Goal: Task Accomplishment & Management: Manage account settings

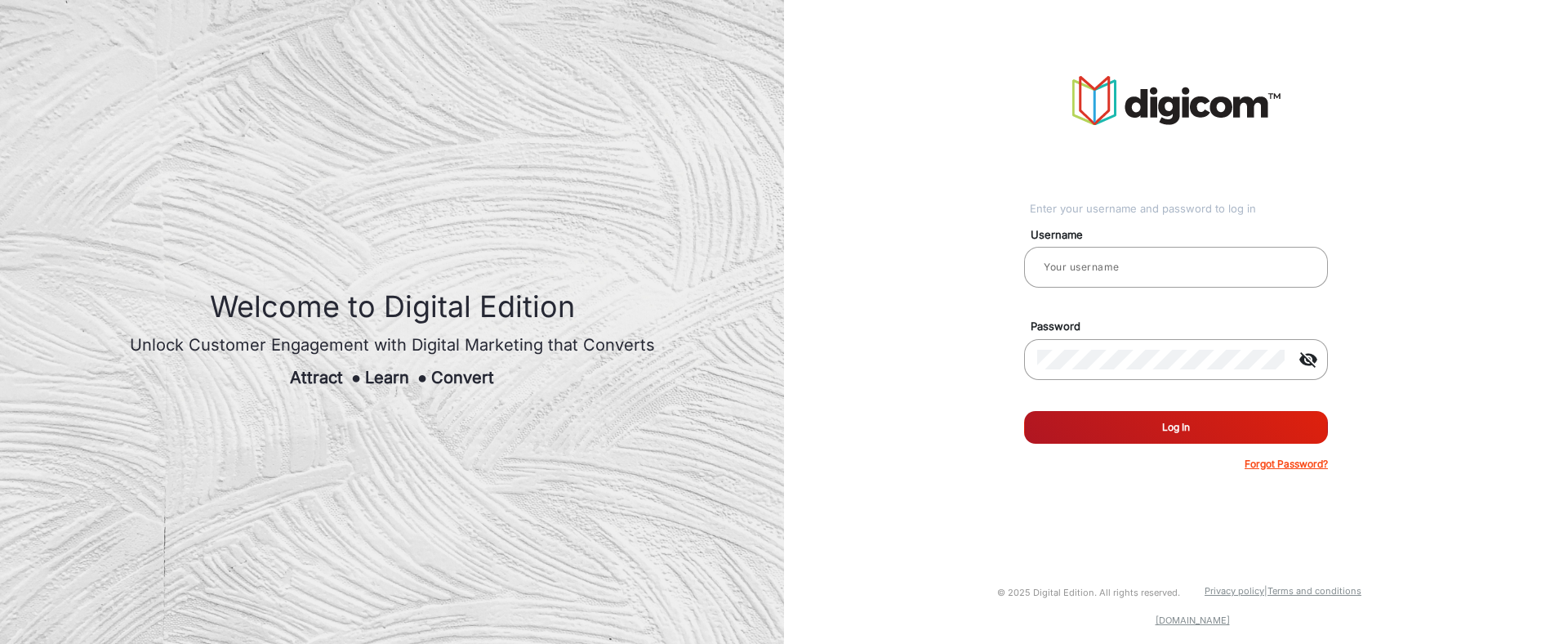
type input "[PERSON_NAME]"
click at [1126, 427] on button "Log In" at bounding box center [1176, 426] width 304 height 33
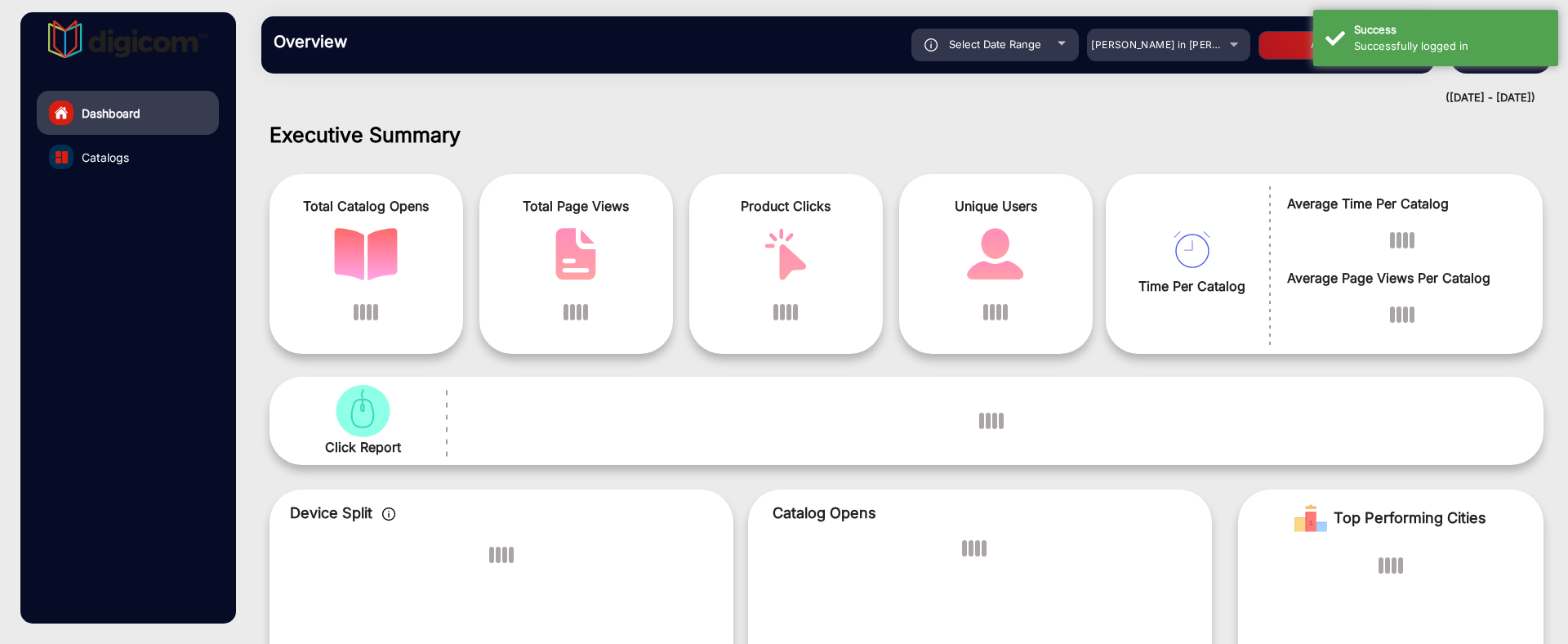
scroll to position [12, 0]
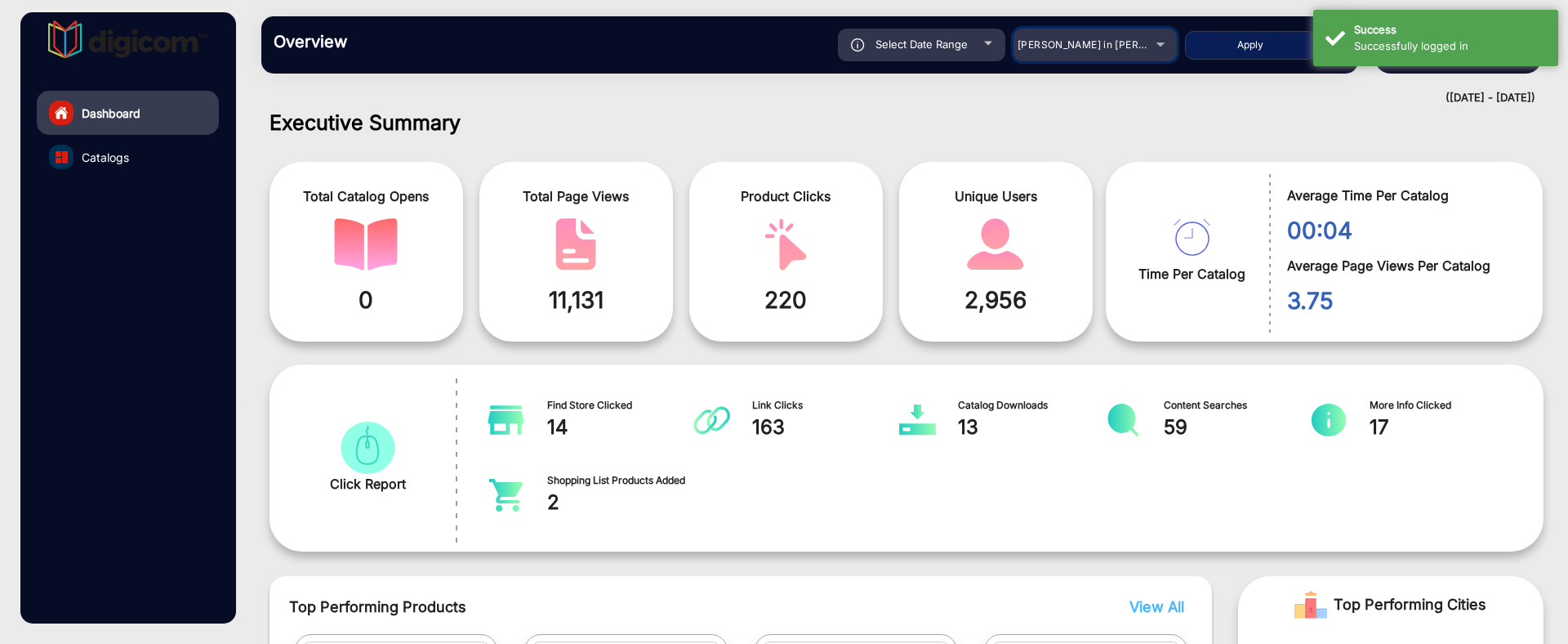
click at [1113, 40] on span "[PERSON_NAME] in [PERSON_NAME]" at bounding box center [1107, 45] width 181 height 12
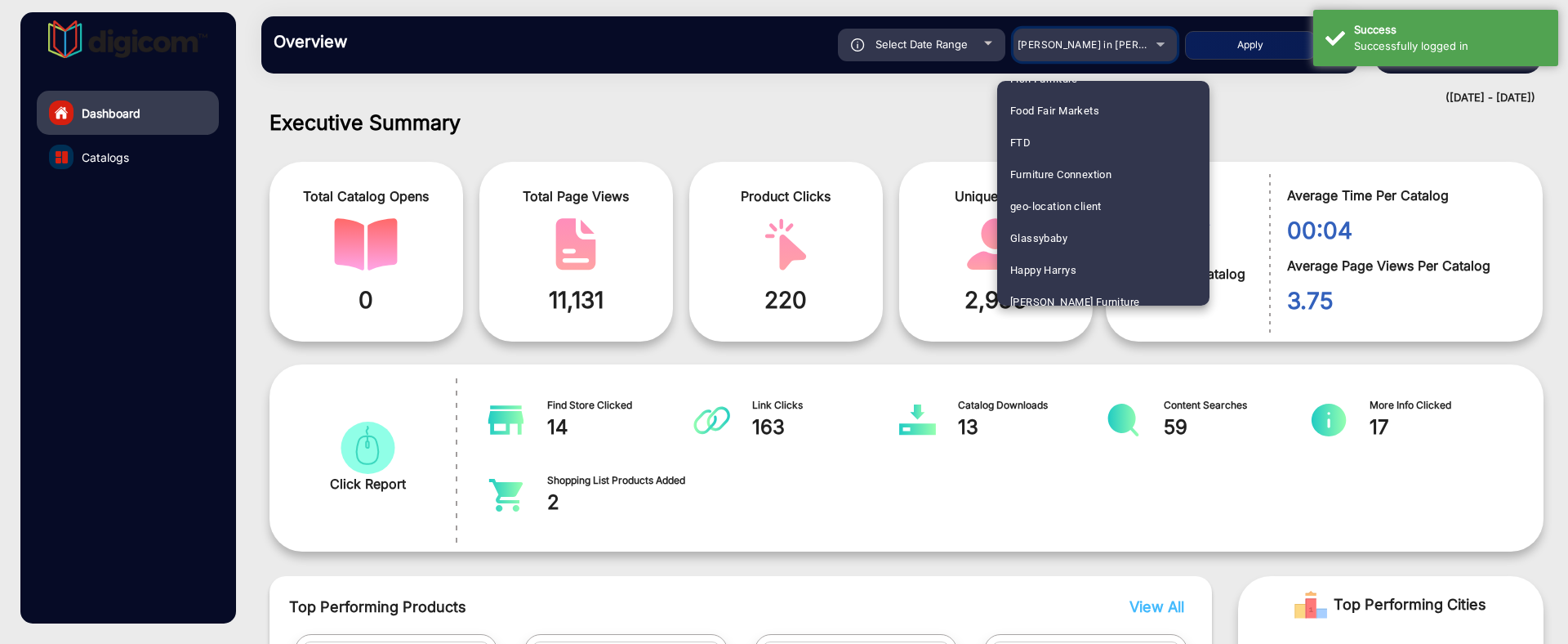
scroll to position [1981, 0]
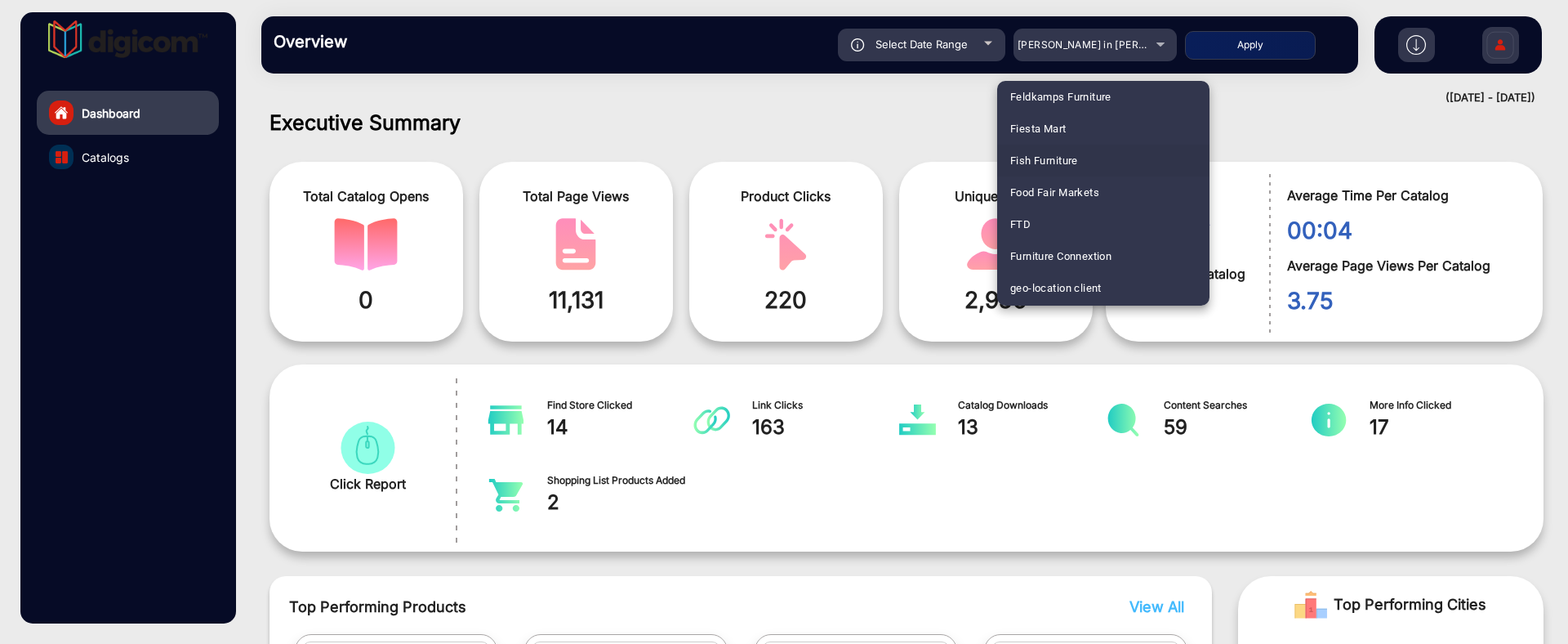
click at [900, 117] on div at bounding box center [784, 322] width 1568 height 644
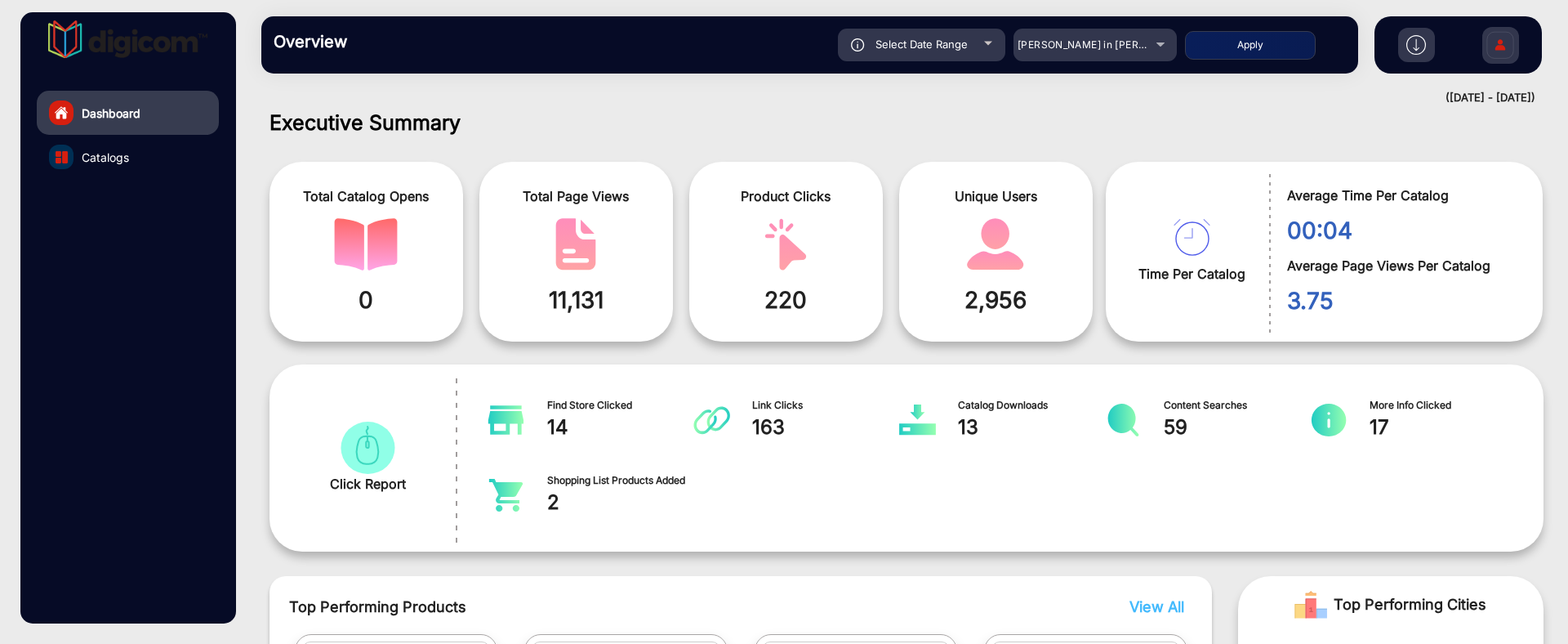
click at [1536, 48] on div "falsefalse Hi, [PERSON_NAME] Change Password Log Out" at bounding box center [1458, 45] width 167 height 57
click at [1507, 45] on img at bounding box center [1500, 47] width 34 height 57
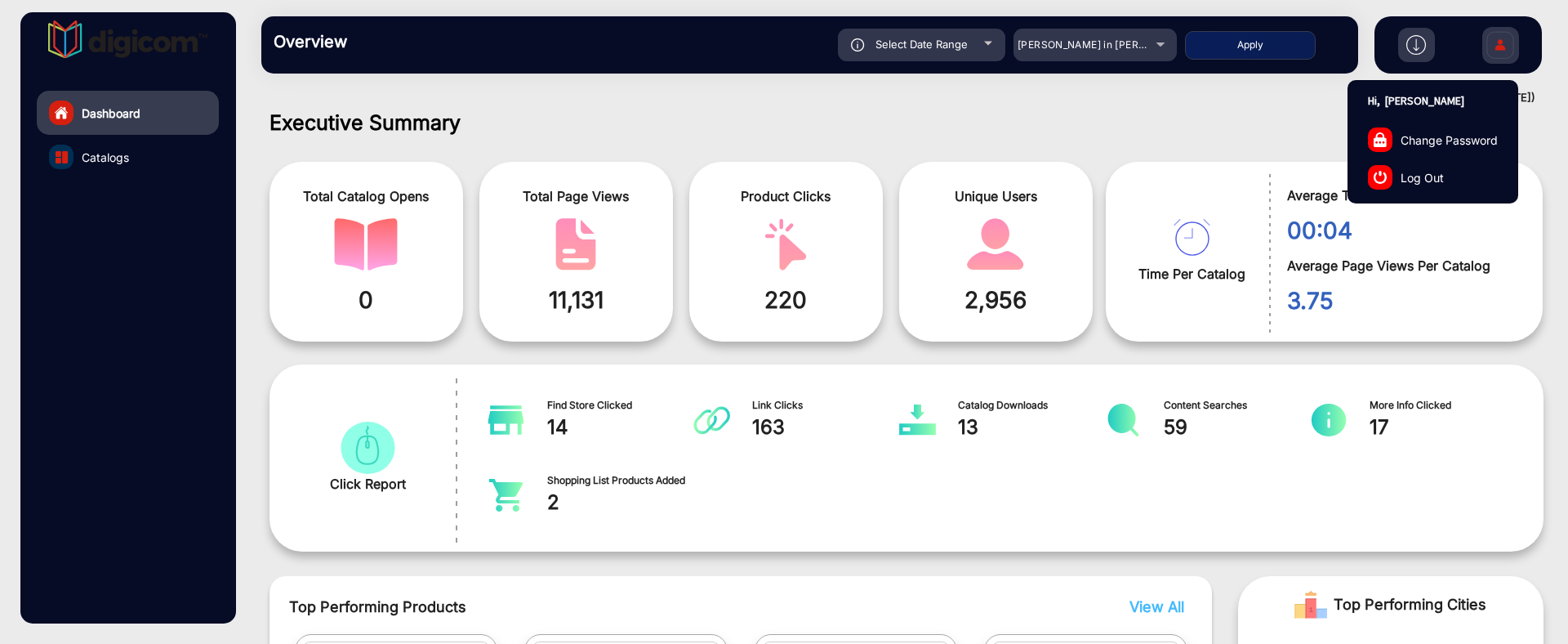
click at [1422, 182] on span "Log Out" at bounding box center [1422, 176] width 43 height 17
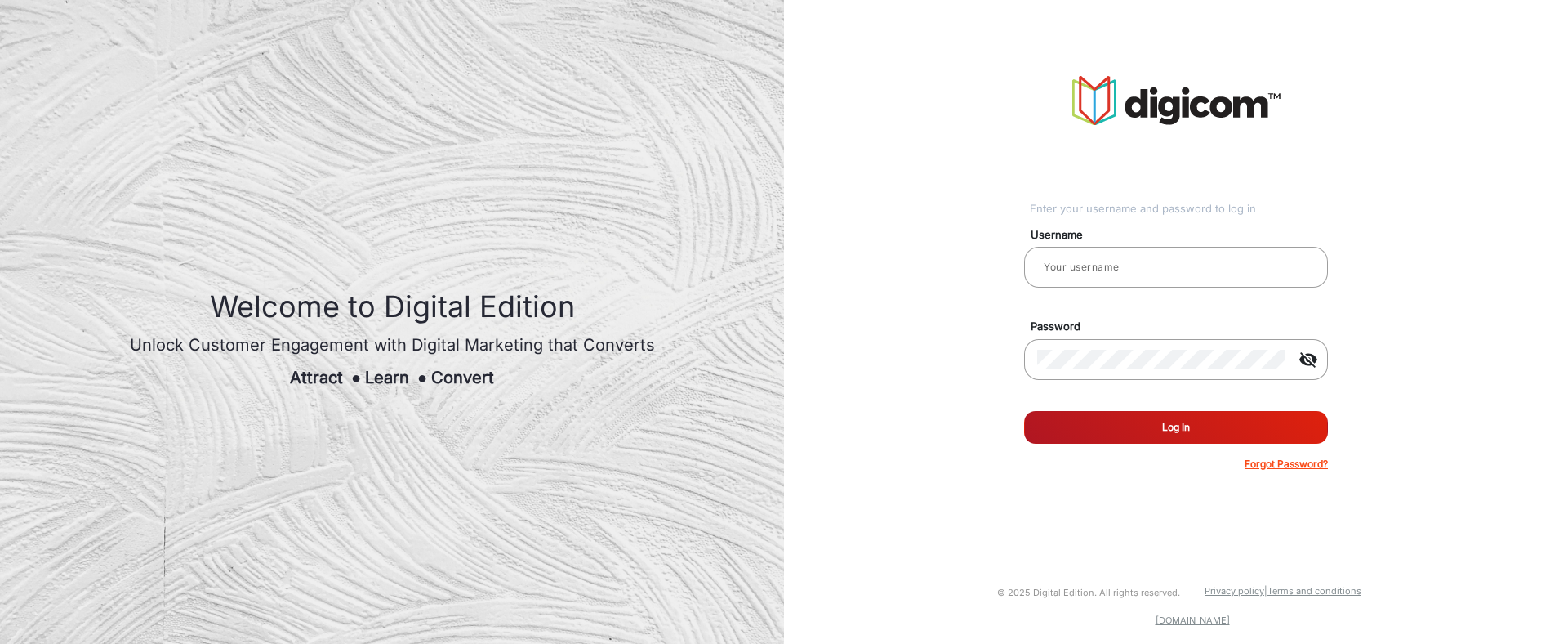
type input "[PERSON_NAME]"
click at [1147, 424] on button "Log In" at bounding box center [1176, 426] width 304 height 33
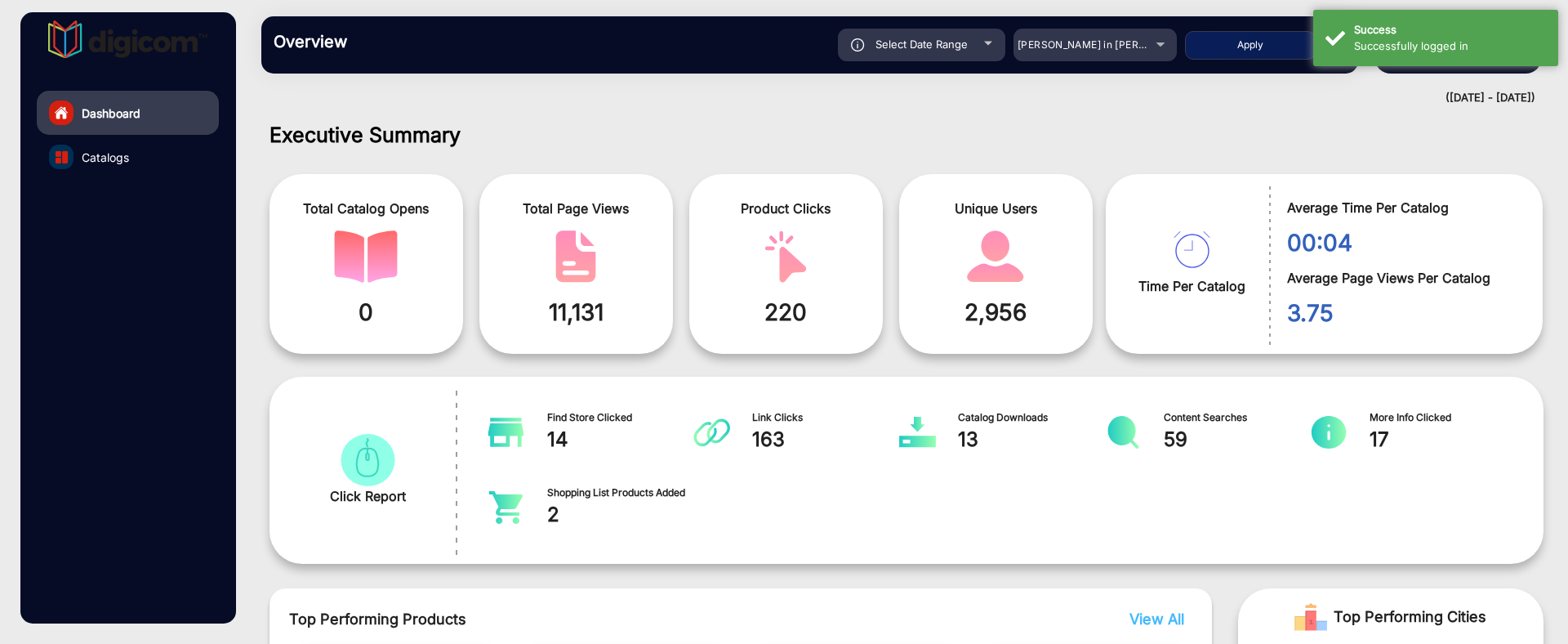
scroll to position [12, 0]
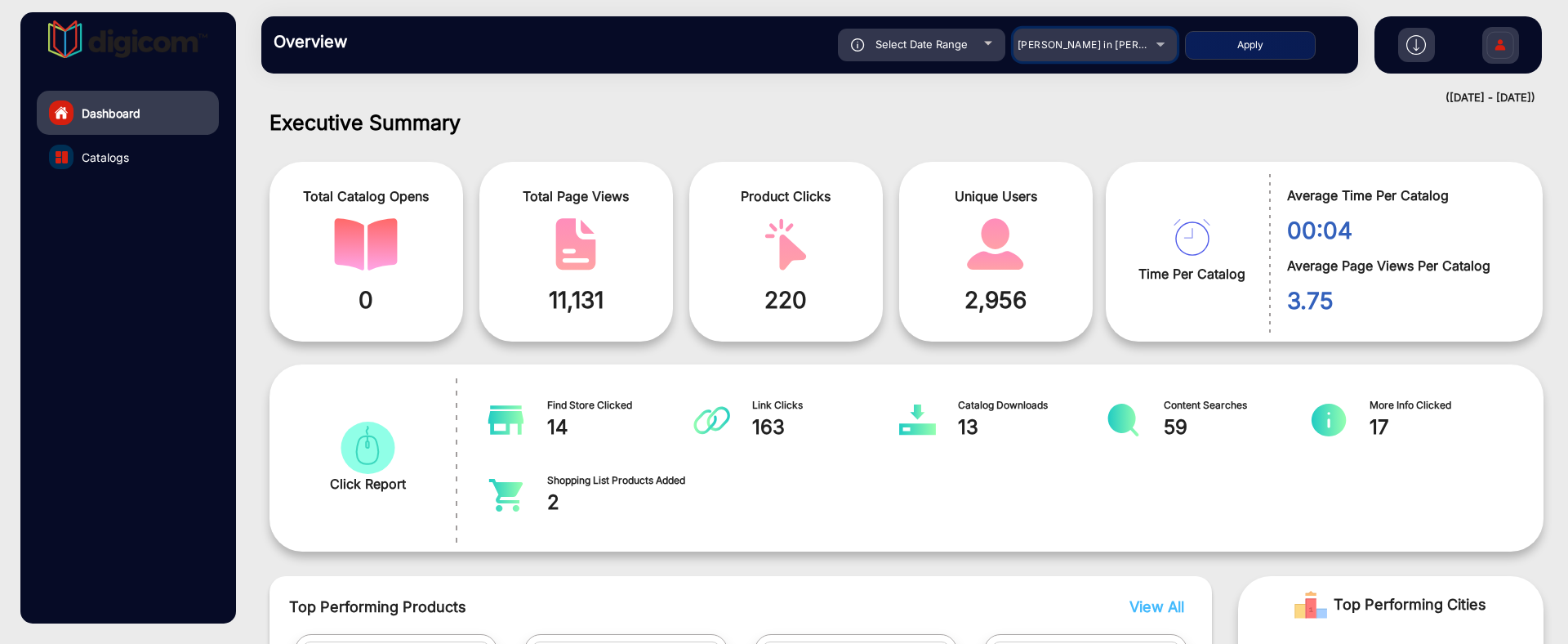
click at [1116, 50] on span "[PERSON_NAME] in [PERSON_NAME]" at bounding box center [1107, 45] width 181 height 12
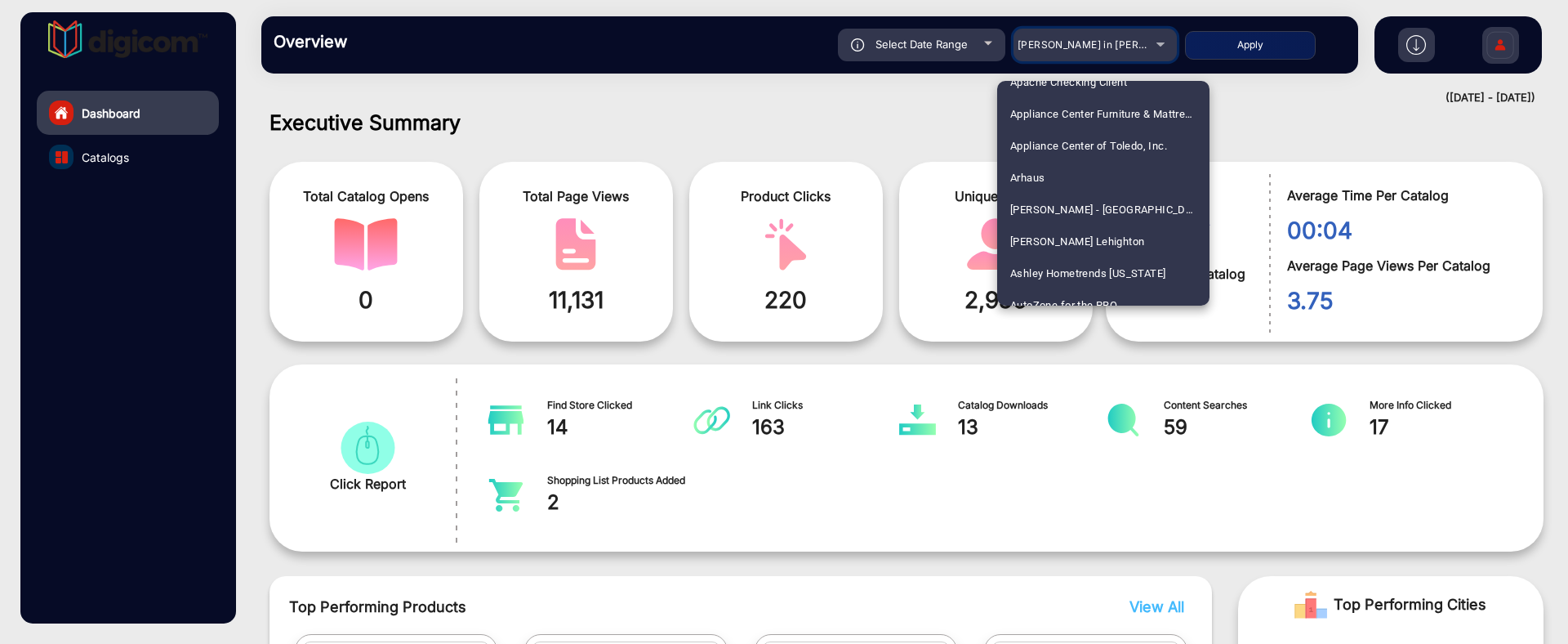
scroll to position [691, 0]
click at [892, 128] on div at bounding box center [784, 322] width 1568 height 644
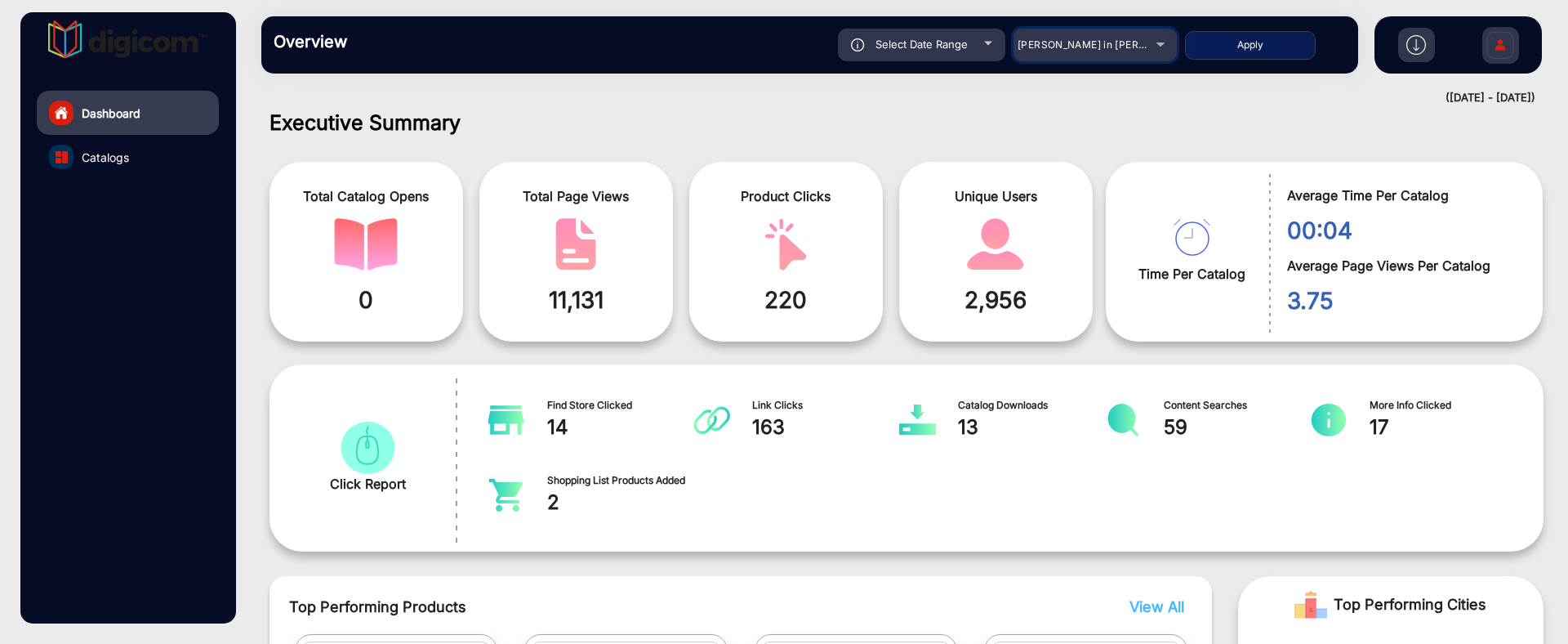
click at [1105, 61] on mat-select "[PERSON_NAME] in [PERSON_NAME]" at bounding box center [1095, 44] width 163 height 33
click at [1106, 54] on div "[PERSON_NAME] in [PERSON_NAME]" at bounding box center [1083, 45] width 130 height 19
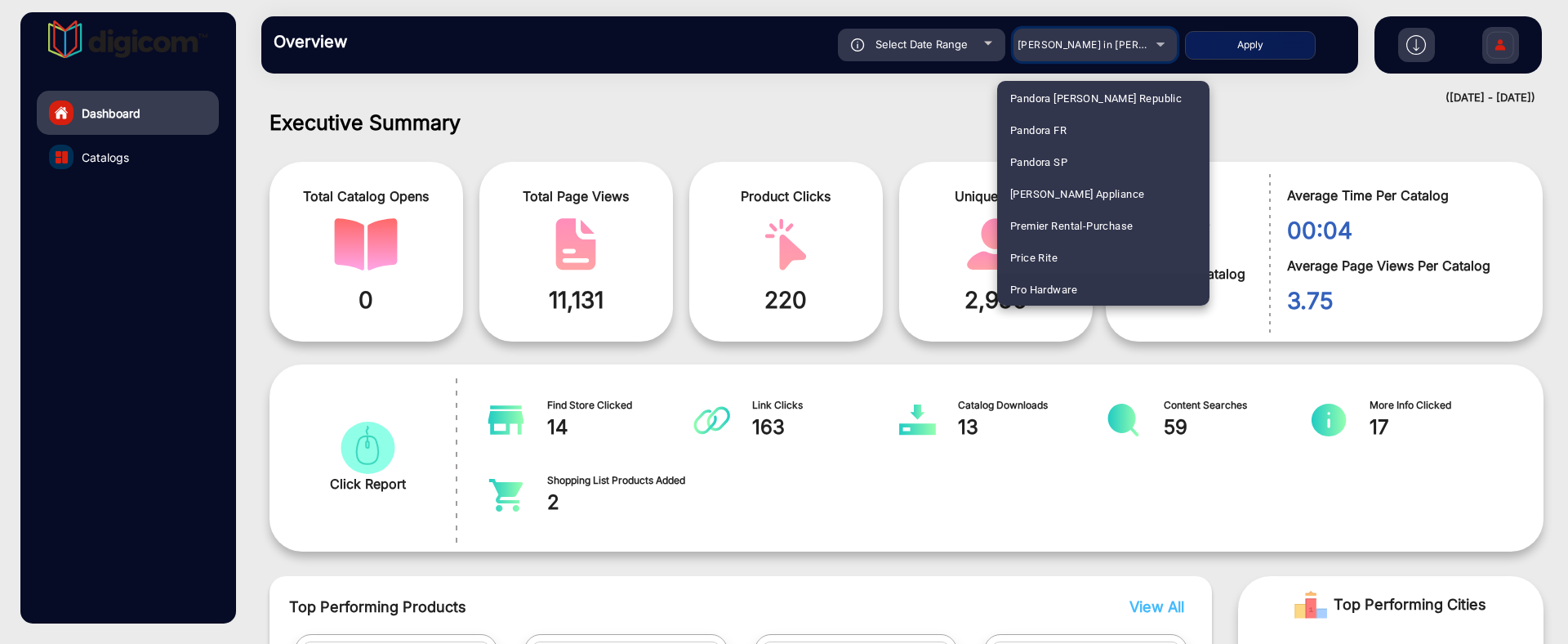
scroll to position [3255, 0]
click at [1294, 100] on div at bounding box center [784, 322] width 1568 height 644
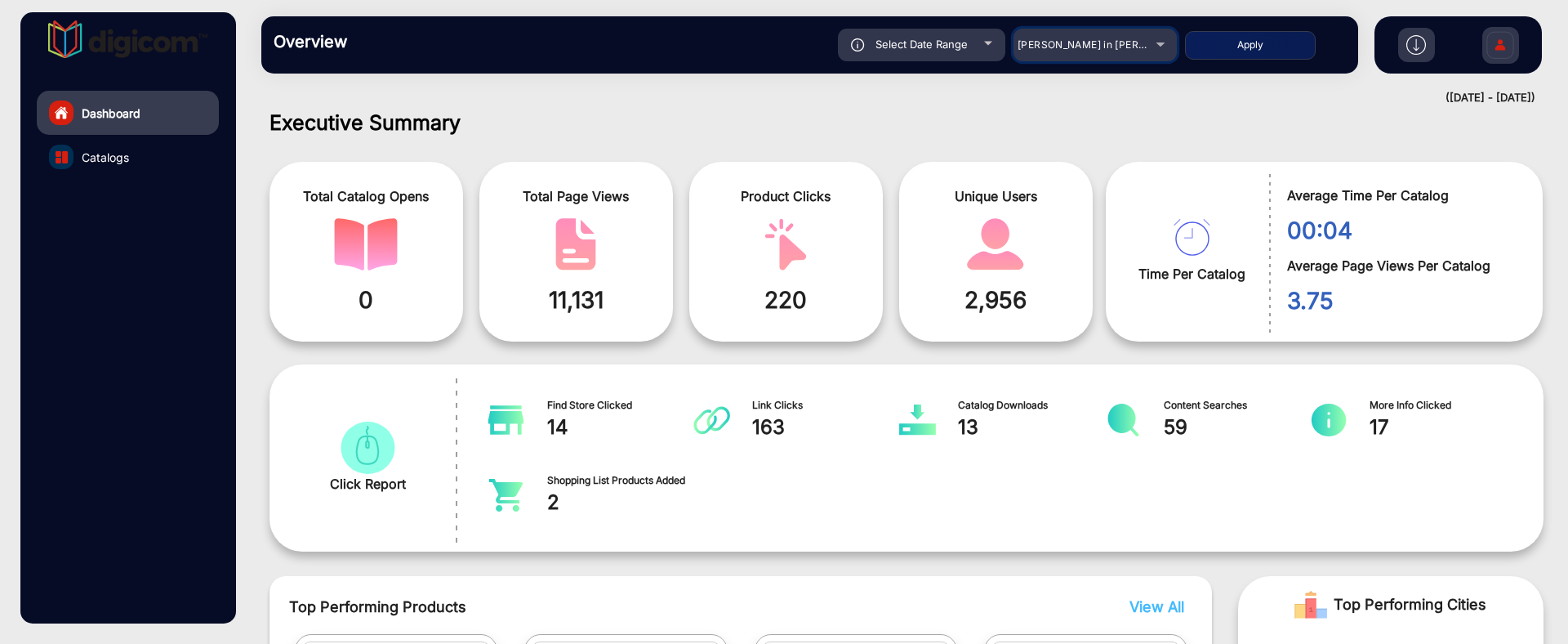
click at [1121, 50] on span "[PERSON_NAME] in [PERSON_NAME]" at bounding box center [1107, 45] width 181 height 12
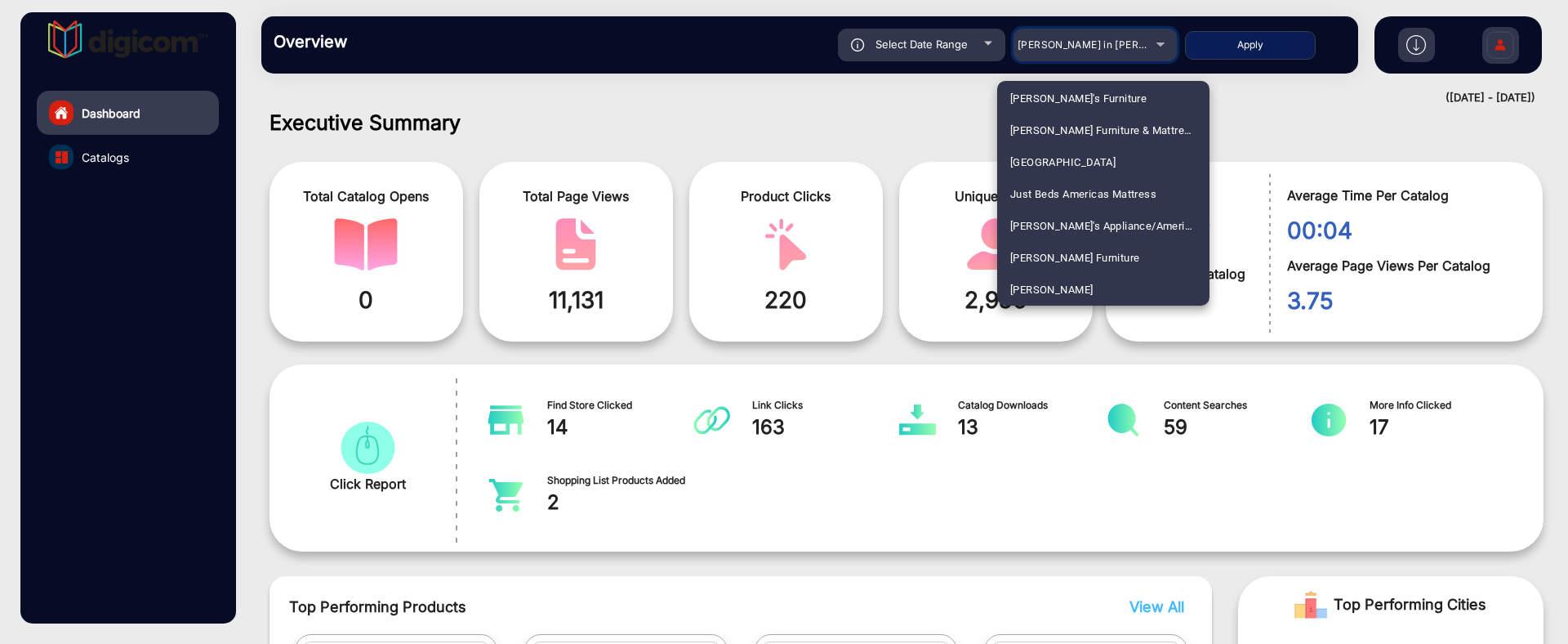
scroll to position [2553, 0]
click at [919, 141] on div at bounding box center [784, 322] width 1568 height 644
